Goal: Task Accomplishment & Management: Use online tool/utility

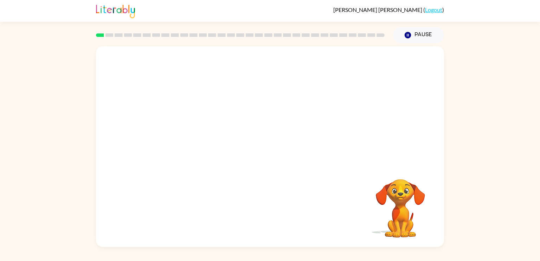
click at [520, 155] on div "Your browser must support playing .mp4 files to use Literably. Please try using…" at bounding box center [270, 145] width 540 height 204
click at [296, 71] on video "Your browser must support playing .mp4 files to use Literably. Please try using…" at bounding box center [270, 105] width 348 height 118
click at [275, 154] on icon "button" at bounding box center [270, 150] width 12 height 12
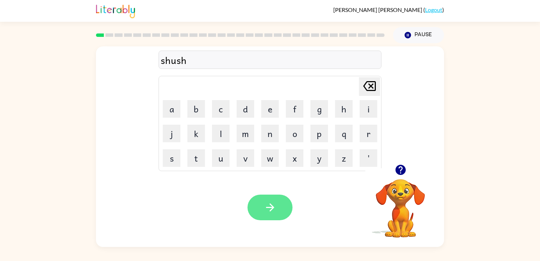
click at [276, 201] on button "button" at bounding box center [270, 208] width 45 height 26
click at [276, 200] on button "button" at bounding box center [270, 208] width 45 height 26
click at [204, 69] on div "realality" at bounding box center [270, 60] width 223 height 18
click at [186, 64] on div "realality" at bounding box center [270, 60] width 219 height 15
click at [187, 63] on div "realality" at bounding box center [270, 60] width 219 height 15
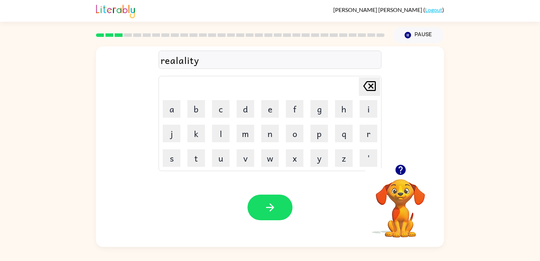
click at [187, 63] on div "realality" at bounding box center [270, 60] width 219 height 15
click at [370, 93] on icon "[PERSON_NAME] last character input" at bounding box center [369, 86] width 17 height 17
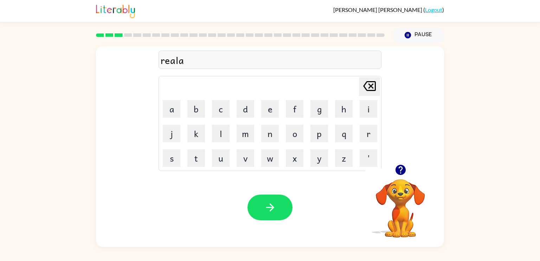
click at [370, 93] on icon "[PERSON_NAME] last character input" at bounding box center [369, 86] width 17 height 17
type button "delete"
click at [180, 65] on div "reality" at bounding box center [270, 60] width 219 height 15
click at [379, 84] on button "[PERSON_NAME] last character input" at bounding box center [369, 86] width 21 height 19
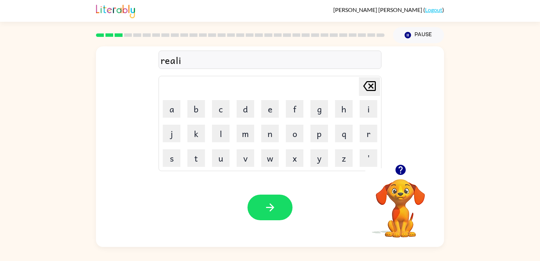
click at [379, 84] on button "[PERSON_NAME] last character input" at bounding box center [369, 86] width 21 height 19
click at [287, 208] on button "button" at bounding box center [270, 208] width 45 height 26
click at [403, 169] on icon "button" at bounding box center [400, 170] width 10 height 10
click at [264, 112] on button "e" at bounding box center [270, 109] width 18 height 18
type button "e"
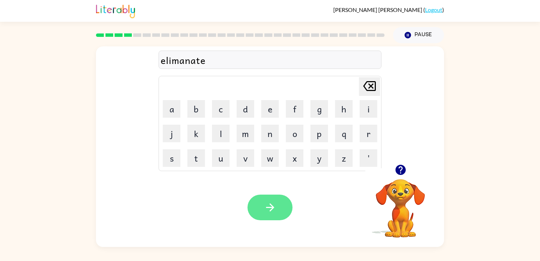
click at [274, 199] on button "button" at bounding box center [270, 208] width 45 height 26
click at [273, 207] on icon "button" at bounding box center [270, 208] width 8 height 8
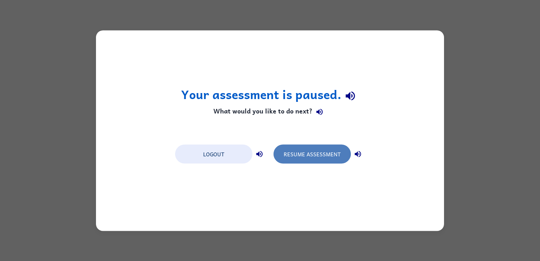
click at [306, 159] on button "Resume Assessment" at bounding box center [312, 154] width 77 height 19
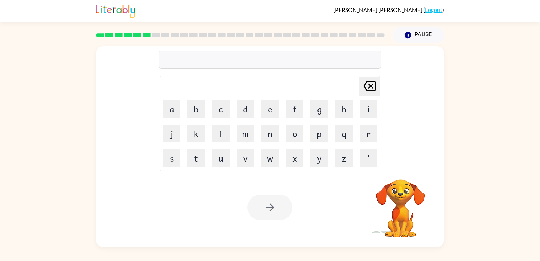
click at [196, 66] on div at bounding box center [270, 60] width 223 height 18
click at [211, 59] on div at bounding box center [270, 60] width 223 height 18
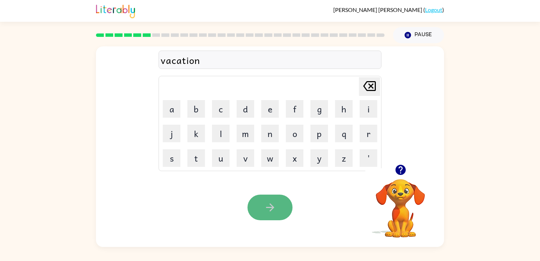
click at [282, 205] on button "button" at bounding box center [270, 208] width 45 height 26
click at [372, 79] on icon "[PERSON_NAME] last character input" at bounding box center [369, 86] width 17 height 17
type button "delete"
click at [277, 197] on button "button" at bounding box center [270, 208] width 45 height 26
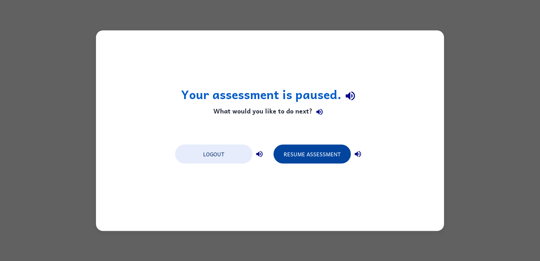
click at [316, 154] on button "Resume Assessment" at bounding box center [312, 154] width 77 height 19
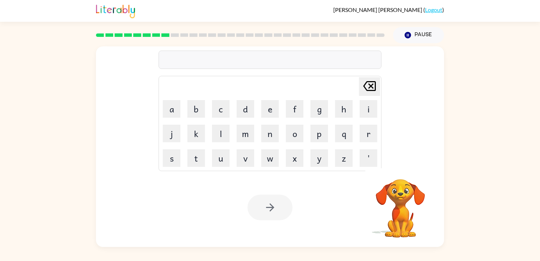
click at [210, 58] on div at bounding box center [270, 60] width 223 height 18
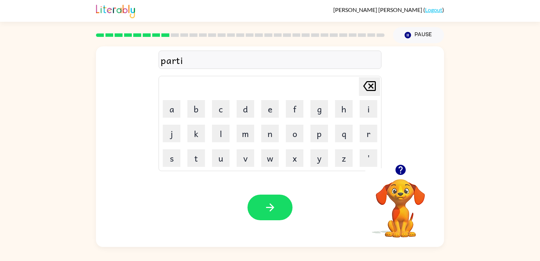
click at [120, 216] on div "Your browser must support playing .mp4 files to use Literably. Please try using…" at bounding box center [270, 207] width 348 height 79
click at [211, 60] on div "parti" at bounding box center [270, 60] width 219 height 15
click at [200, 62] on div "parti" at bounding box center [270, 60] width 219 height 15
click at [191, 63] on div "parti" at bounding box center [270, 60] width 219 height 15
click at [183, 62] on div "parti" at bounding box center [270, 60] width 219 height 15
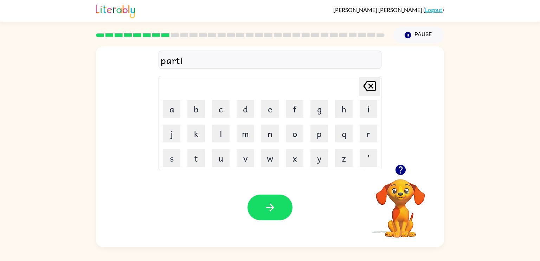
click at [183, 62] on div "parti" at bounding box center [270, 60] width 219 height 15
click at [239, 88] on td "[PERSON_NAME] last character input" at bounding box center [270, 86] width 221 height 19
click at [123, 68] on div "particle [PERSON_NAME] last character input a b c d e f g h i j k l m n o p q r…" at bounding box center [270, 105] width 348 height 118
click at [269, 210] on icon "button" at bounding box center [270, 207] width 12 height 12
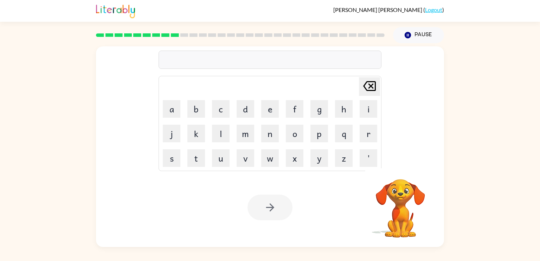
click at [180, 55] on div at bounding box center [270, 60] width 223 height 18
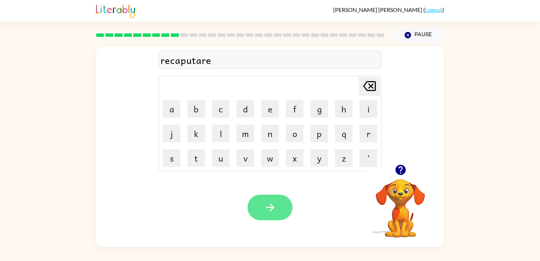
click at [267, 202] on icon "button" at bounding box center [270, 207] width 12 height 12
click at [266, 217] on button "button" at bounding box center [270, 208] width 45 height 26
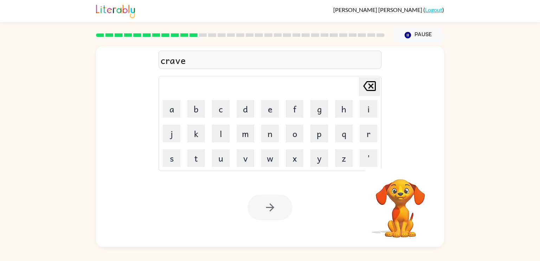
click at [267, 202] on div at bounding box center [270, 208] width 45 height 26
click at [274, 210] on icon "button" at bounding box center [270, 207] width 12 height 12
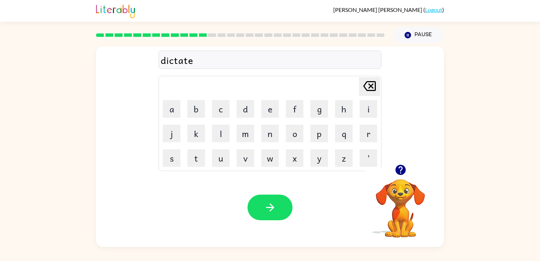
click at [274, 224] on div "Your browser must support playing .mp4 files to use Literably. Please try using…" at bounding box center [270, 207] width 348 height 79
click at [271, 219] on button "button" at bounding box center [270, 208] width 45 height 26
click at [259, 204] on button "button" at bounding box center [270, 208] width 45 height 26
click at [272, 202] on icon "button" at bounding box center [270, 207] width 12 height 12
click at [271, 248] on div "[PERSON_NAME] ( Logout ) Pause Pause spark Delete Delete last character input a…" at bounding box center [270, 130] width 540 height 261
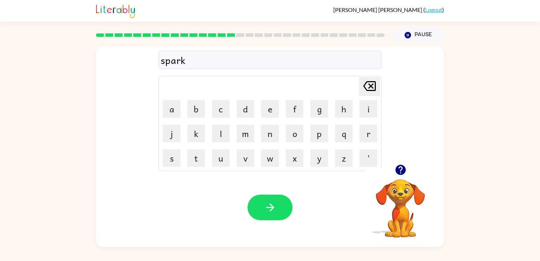
click at [274, 194] on div "Your browser must support playing .mp4 files to use Literably. Please try using…" at bounding box center [270, 207] width 348 height 79
click at [285, 208] on button "button" at bounding box center [270, 208] width 45 height 26
click at [377, 93] on icon "[PERSON_NAME] last character input" at bounding box center [369, 86] width 17 height 17
click at [284, 213] on button "button" at bounding box center [270, 208] width 45 height 26
click at [270, 214] on icon "button" at bounding box center [270, 207] width 12 height 12
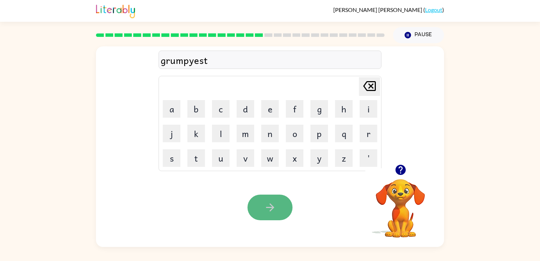
click at [276, 214] on button "button" at bounding box center [270, 208] width 45 height 26
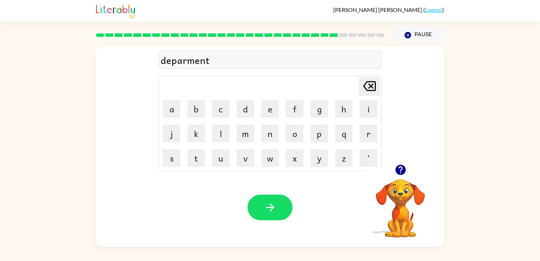
click at [188, 64] on div "deparment" at bounding box center [270, 60] width 219 height 15
click at [186, 62] on div "deparment" at bounding box center [270, 60] width 219 height 15
click at [272, 206] on icon "button" at bounding box center [270, 208] width 8 height 8
